Goal: Transaction & Acquisition: Book appointment/travel/reservation

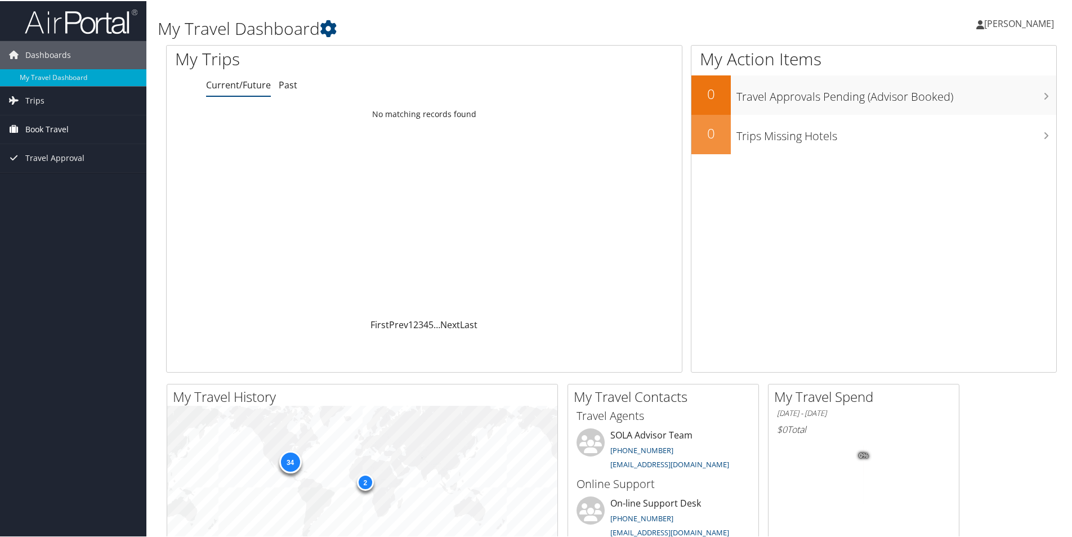
click at [36, 124] on span "Book Travel" at bounding box center [46, 128] width 43 height 28
click at [47, 163] on link "Book/Manage Online Trips" at bounding box center [73, 167] width 146 height 17
